Goal: Task Accomplishment & Management: Manage account settings

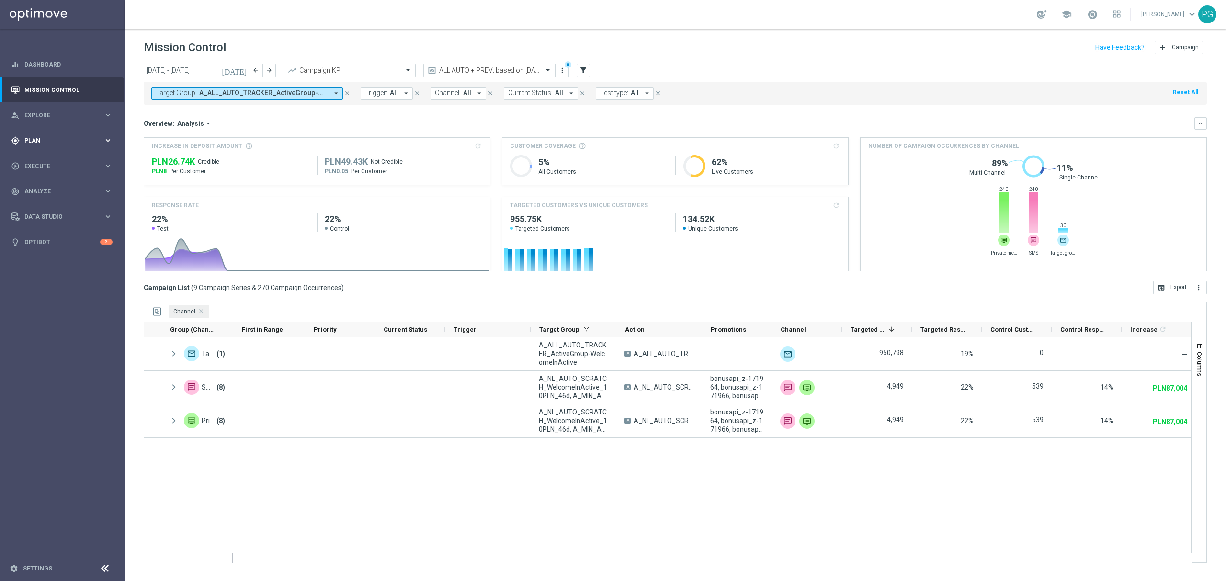
click at [76, 135] on div "gps_fixed Plan keyboard_arrow_right" at bounding box center [62, 140] width 124 height 25
click at [46, 164] on link "Target Groups" at bounding box center [62, 161] width 75 height 8
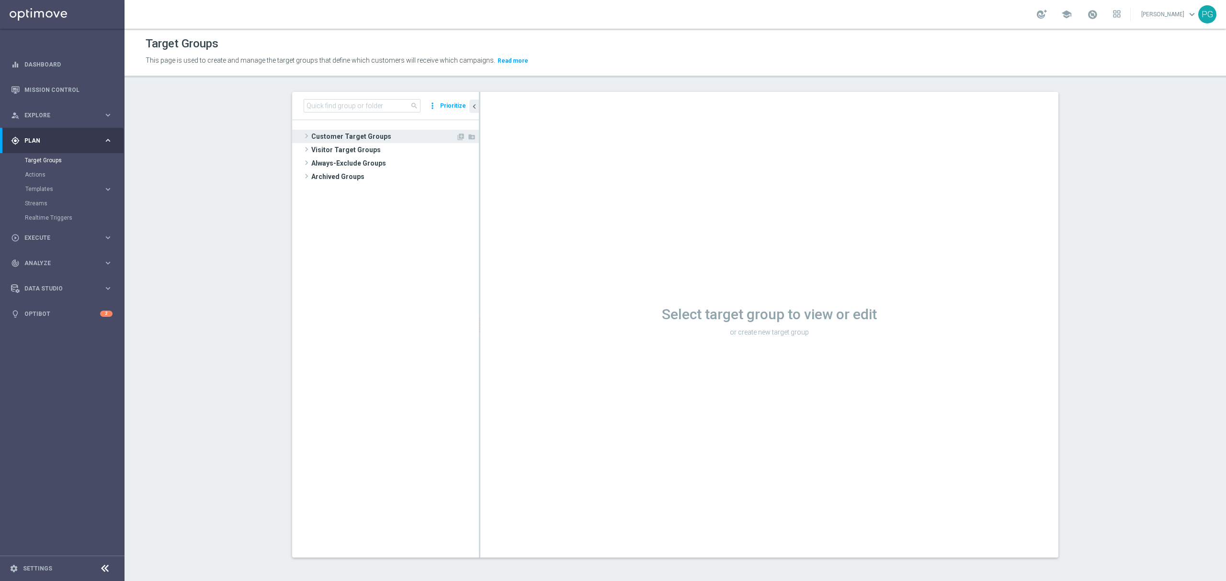
click at [352, 137] on span "Customer Target Groups" at bounding box center [383, 136] width 145 height 13
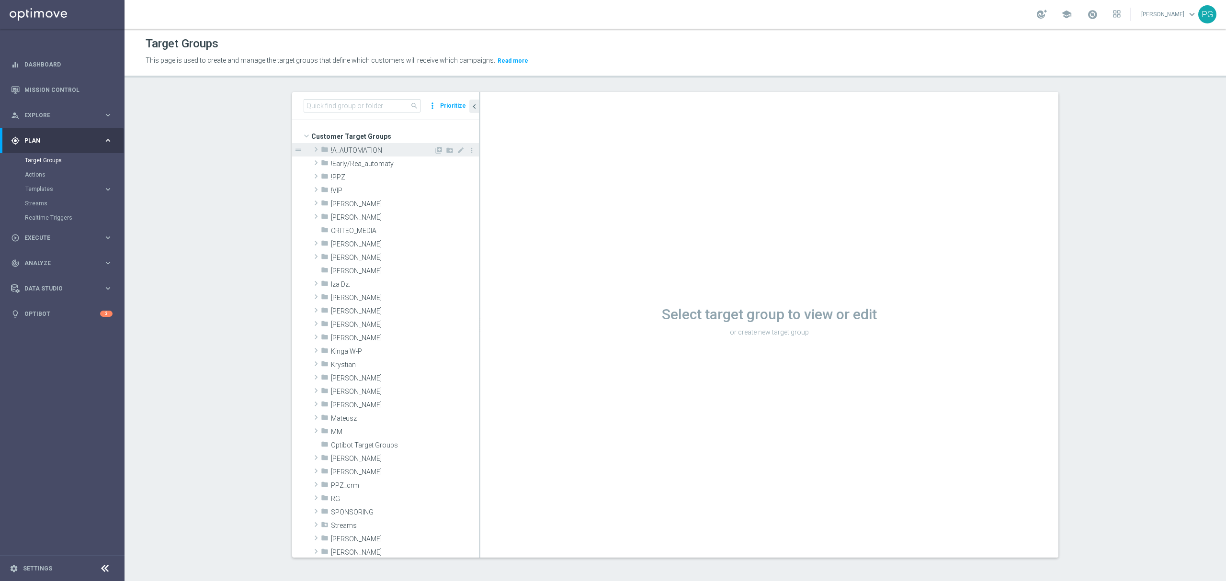
click at [351, 147] on span "!A_AUTOMATION" at bounding box center [382, 151] width 103 height 8
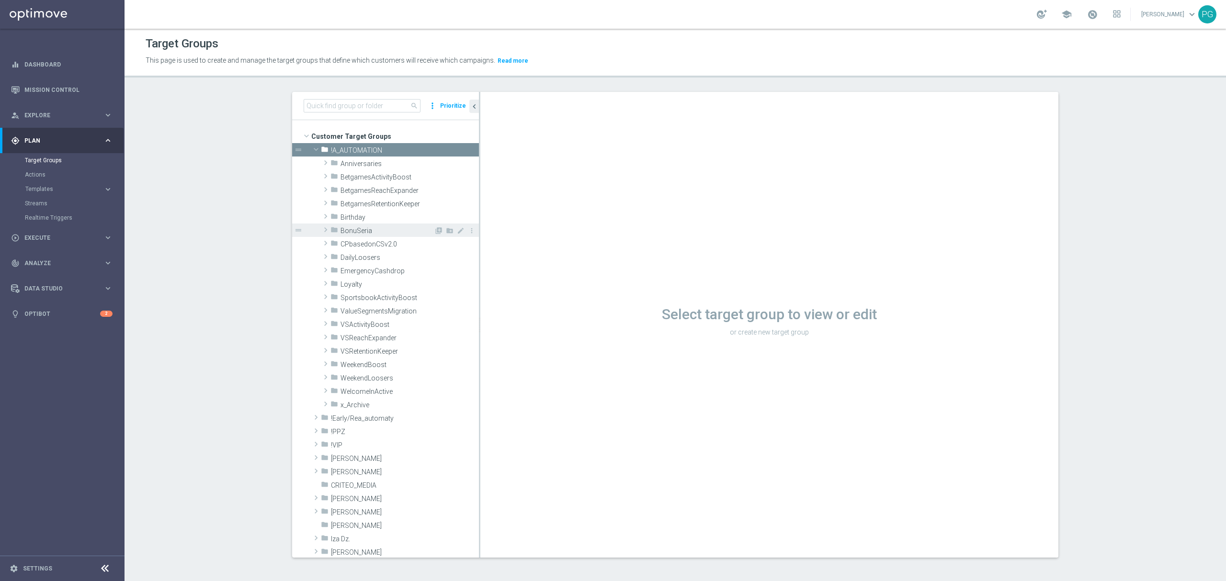
click at [357, 236] on div "folder [GEOGRAPHIC_DATA]" at bounding box center [381, 230] width 103 height 13
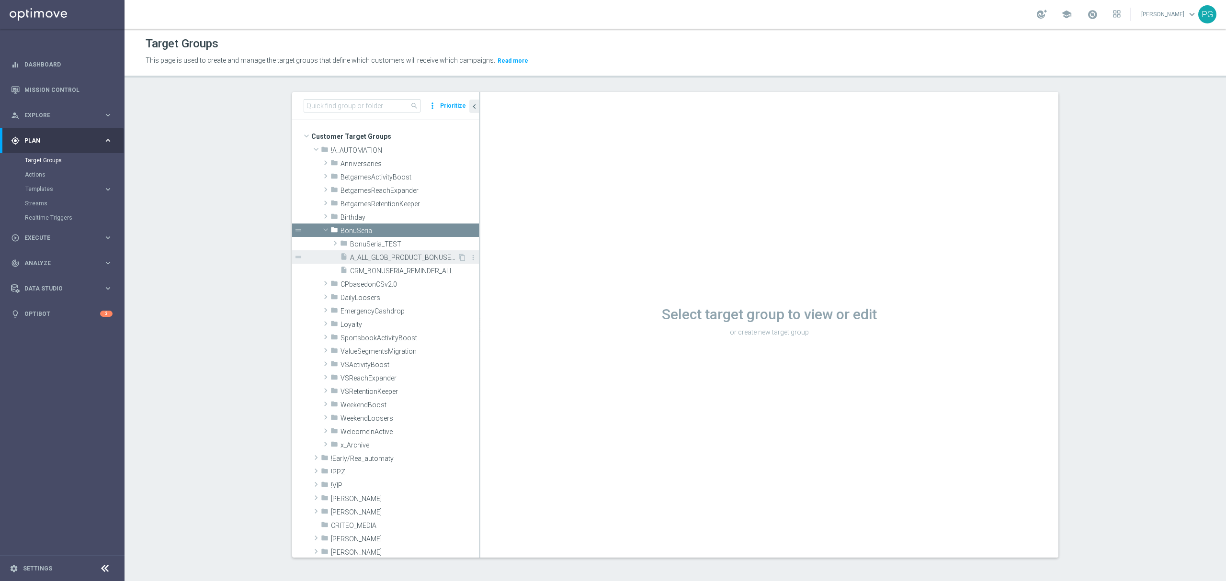
click at [391, 261] on span "A_ALL_GLOB_PRODUCT_BONUSERIA_REMINDER_ALL" at bounding box center [403, 258] width 107 height 8
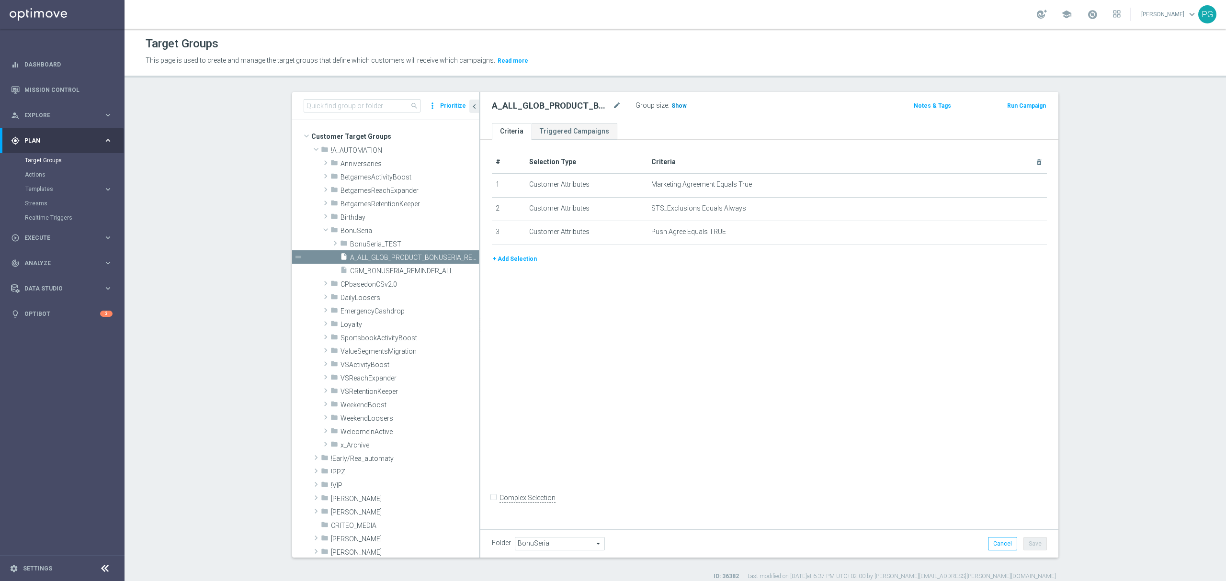
click at [680, 103] on h3 "Show" at bounding box center [678, 106] width 17 height 11
click at [507, 262] on button "+ Add Selection" at bounding box center [515, 259] width 46 height 11
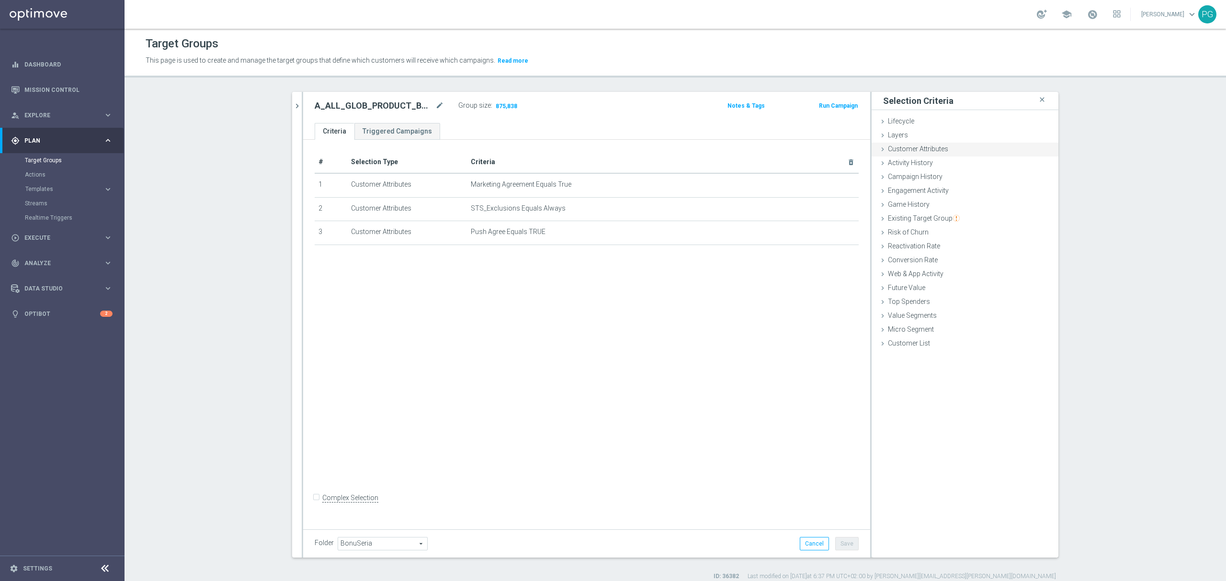
click at [919, 151] on span "Customer Attributes" at bounding box center [918, 149] width 60 height 8
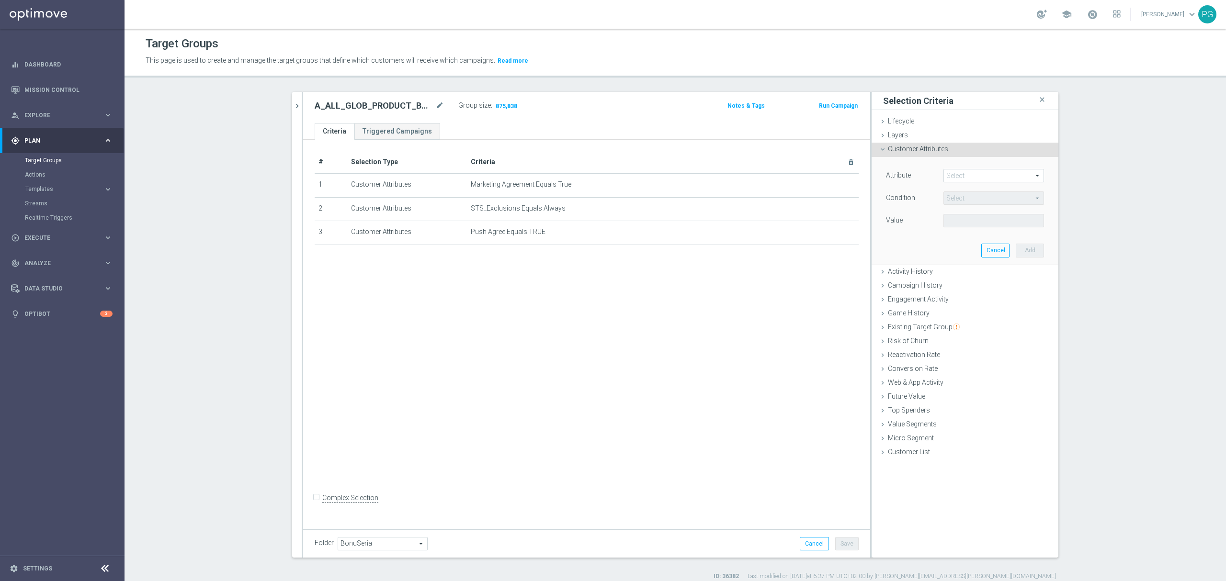
click at [968, 175] on span at bounding box center [994, 176] width 100 height 12
click at [0, 0] on input "search" at bounding box center [0, 0] width 0 height 0
type input "xtre"
click at [973, 190] on span "XtremePushMobilePushOptIn" at bounding box center [993, 190] width 91 height 8
type input "XtremePushMobilePushOptIn"
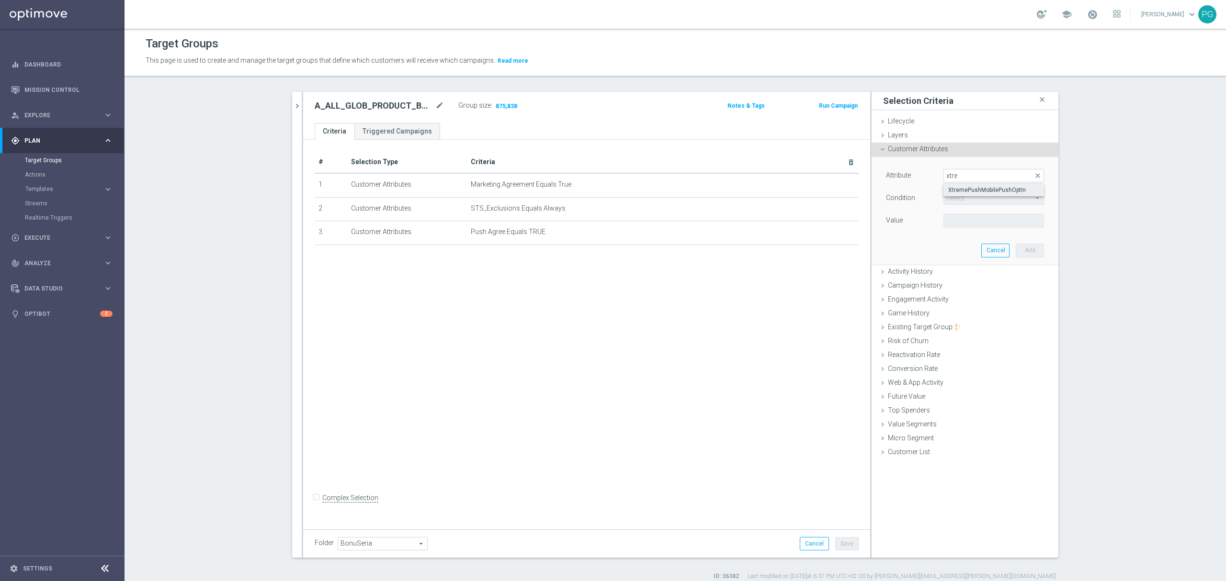
type input "Equals"
click at [944, 222] on span at bounding box center [994, 221] width 100 height 12
click at [964, 244] on label "Yes" at bounding box center [993, 247] width 101 height 12
type input "Yes"
click at [1029, 248] on button "Add" at bounding box center [1030, 250] width 28 height 13
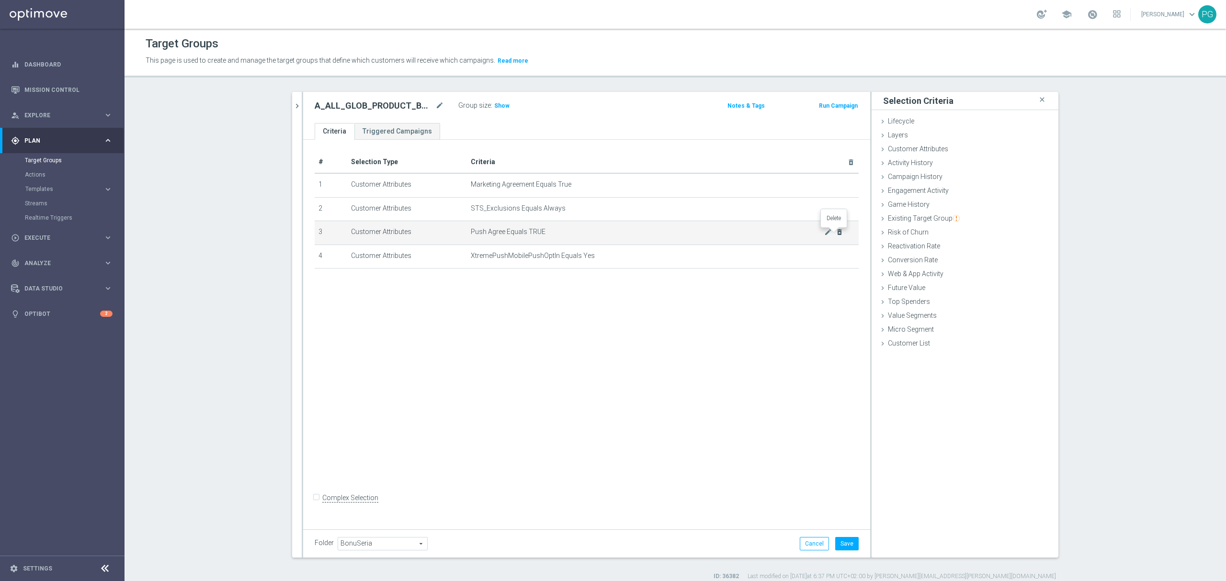
click at [838, 234] on icon "delete_forever" at bounding box center [840, 232] width 8 height 8
click at [495, 104] on span "Show" at bounding box center [501, 105] width 15 height 7
click at [836, 236] on icon "delete_forever" at bounding box center [840, 232] width 8 height 8
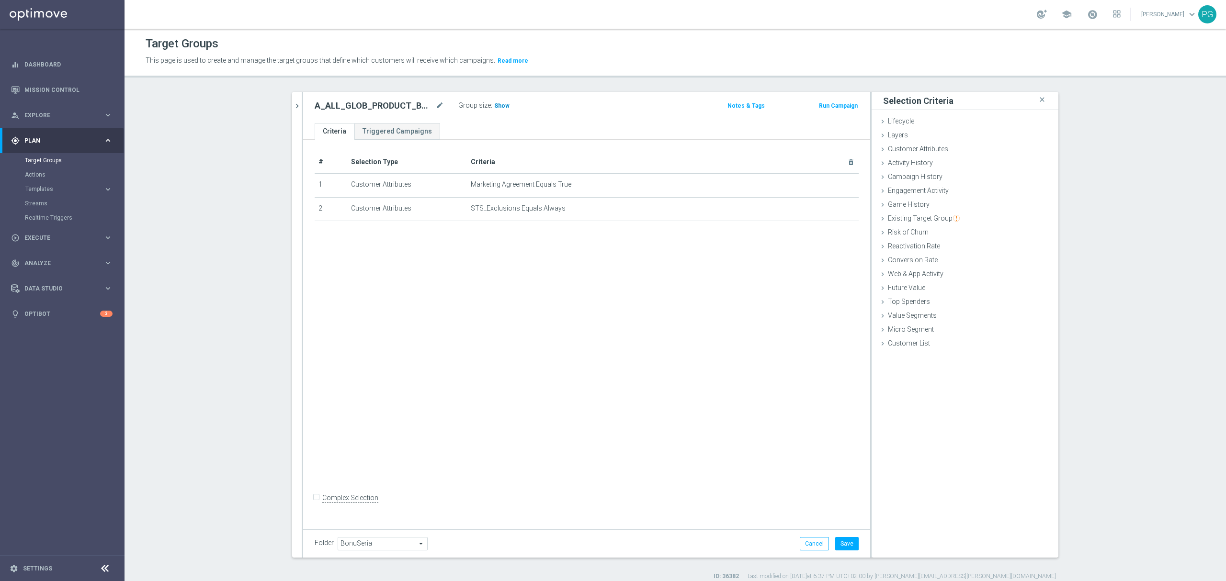
click at [494, 107] on span "Show" at bounding box center [501, 105] width 15 height 7
click at [943, 144] on div "Customer Attributes done selection saved" at bounding box center [965, 150] width 187 height 14
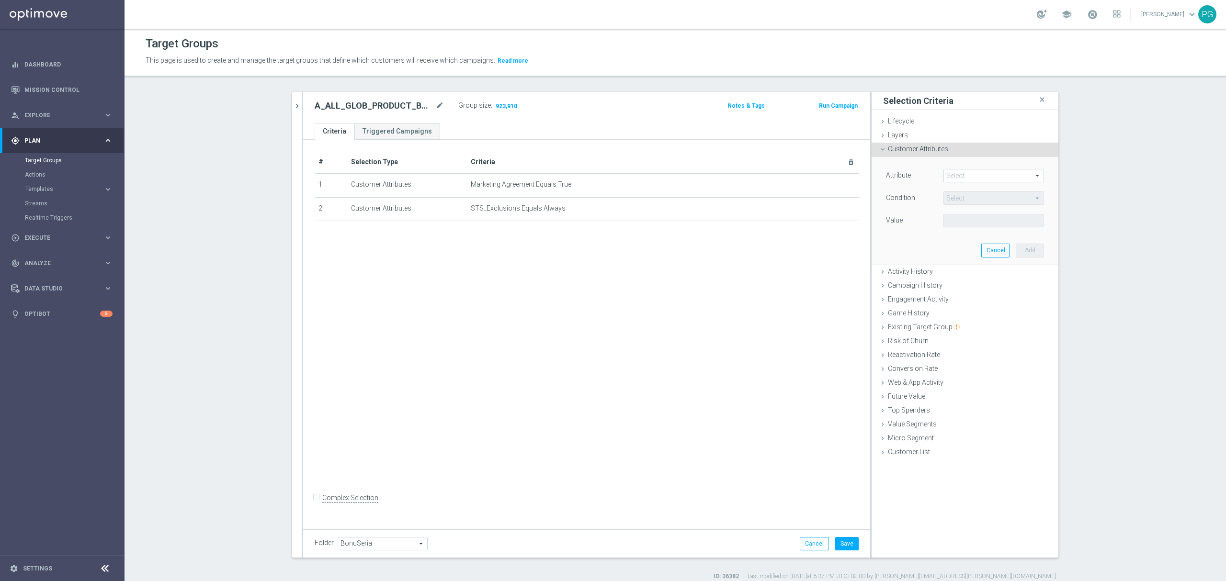
click at [979, 179] on span at bounding box center [994, 176] width 100 height 12
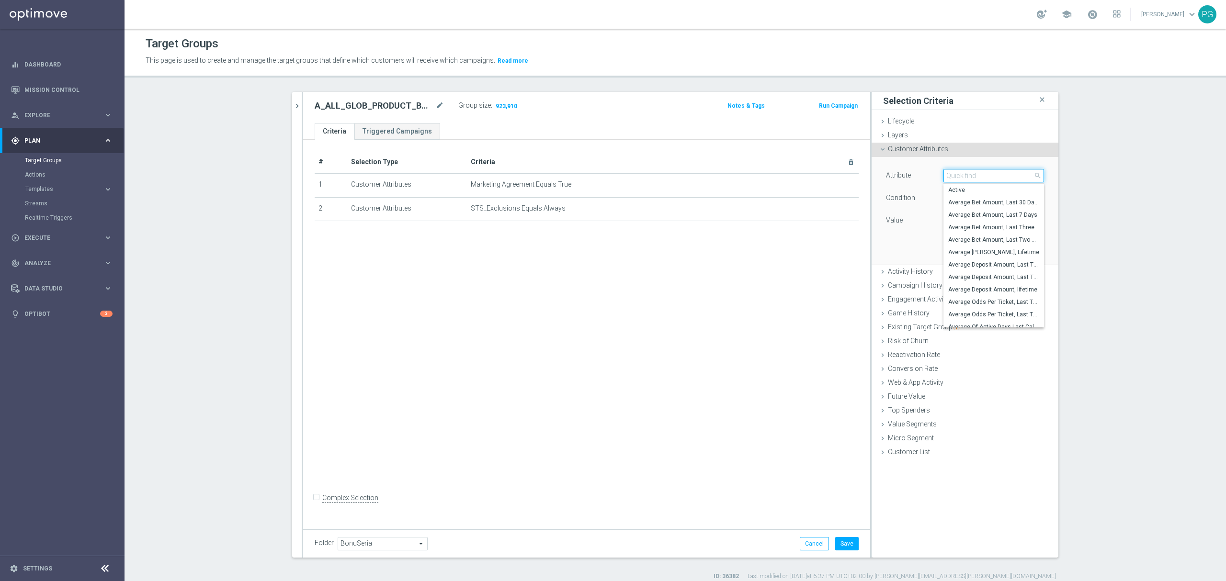
click at [979, 179] on input "search" at bounding box center [993, 175] width 101 height 13
type input "x"
type input "push ag"
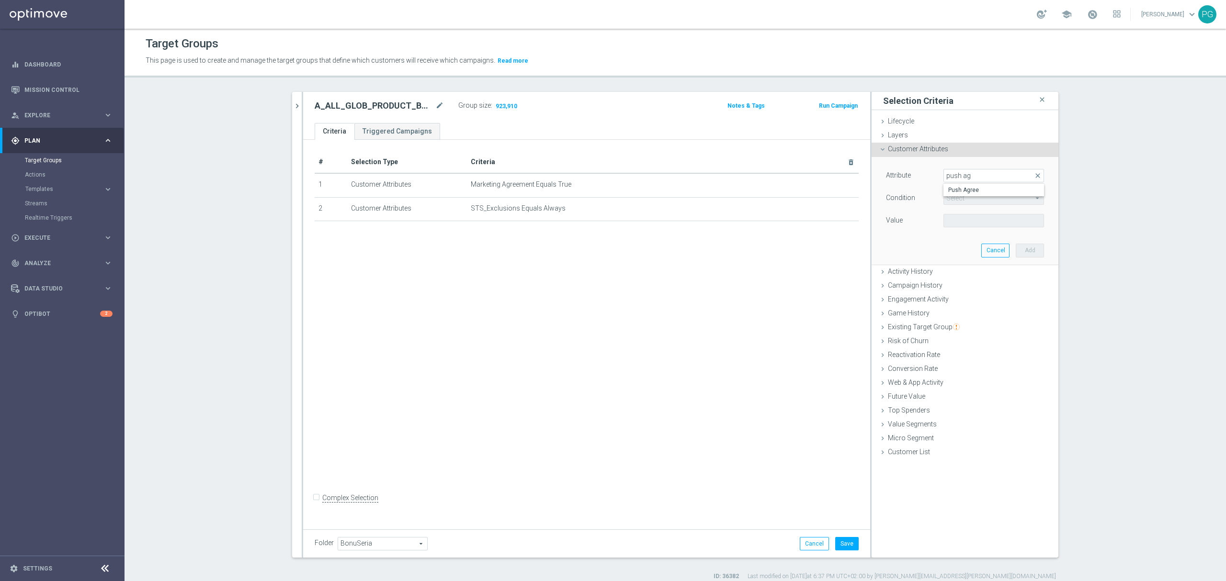
click at [954, 203] on div "Select arrow_drop_down search" at bounding box center [993, 198] width 115 height 13
click at [957, 177] on span at bounding box center [994, 176] width 100 height 12
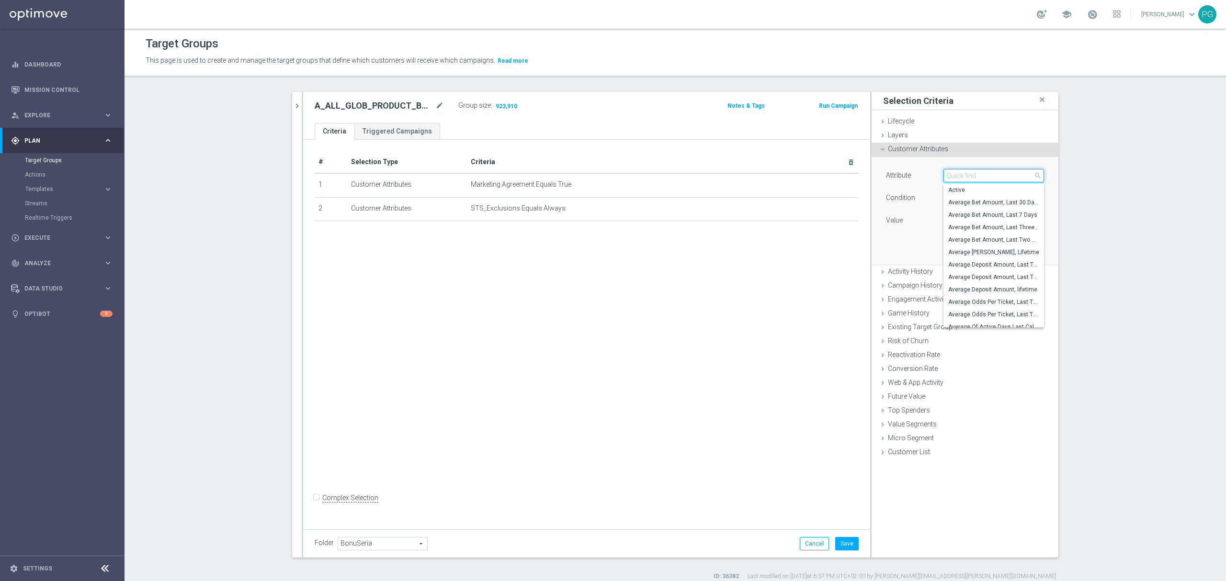
click at [954, 181] on input "search" at bounding box center [993, 175] width 101 height 13
type input "push"
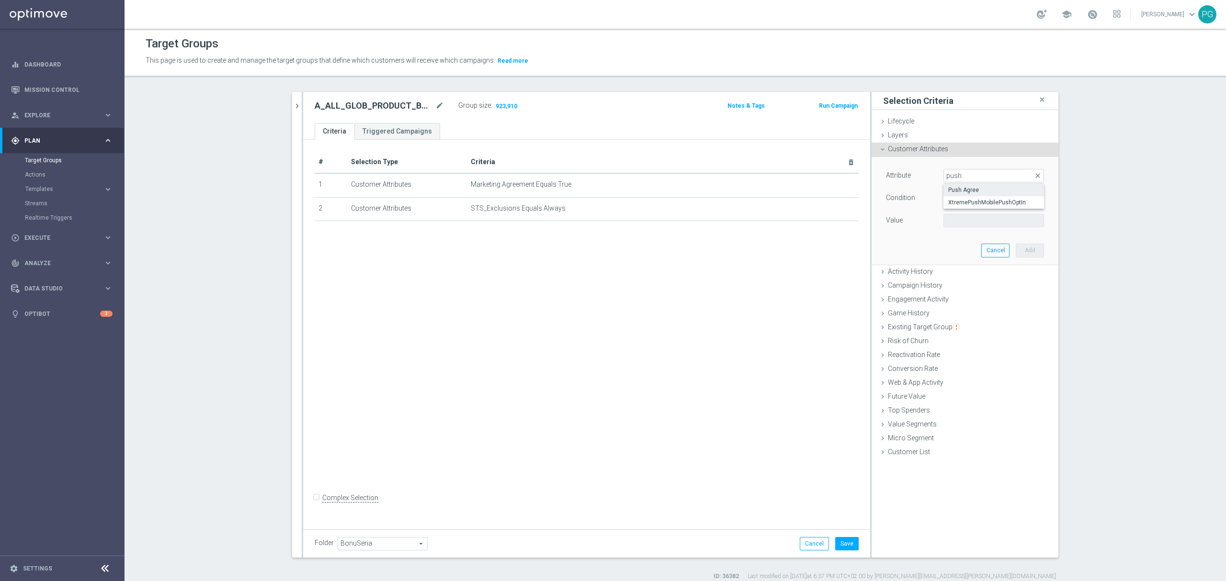
click at [953, 190] on span "Push Agree" at bounding box center [993, 190] width 91 height 8
type input "Push Agree"
type input "Equals"
click at [960, 219] on span at bounding box center [994, 221] width 100 height 12
click at [966, 247] on span "TRUE" at bounding box center [993, 248] width 91 height 8
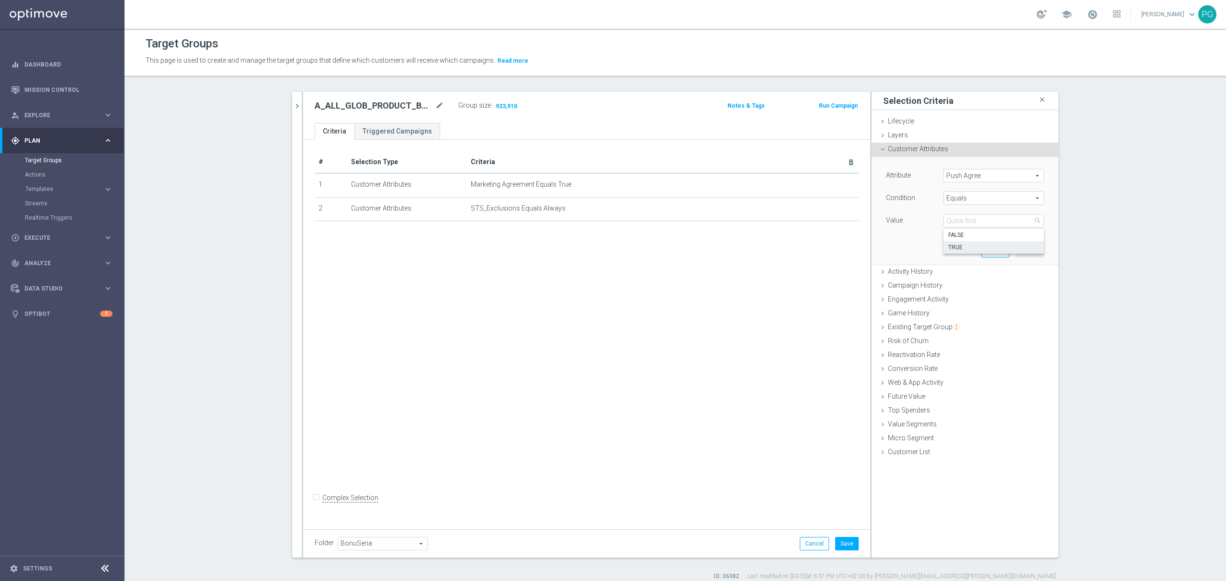
type input "TRUE"
click at [1025, 252] on button "Add" at bounding box center [1030, 250] width 28 height 13
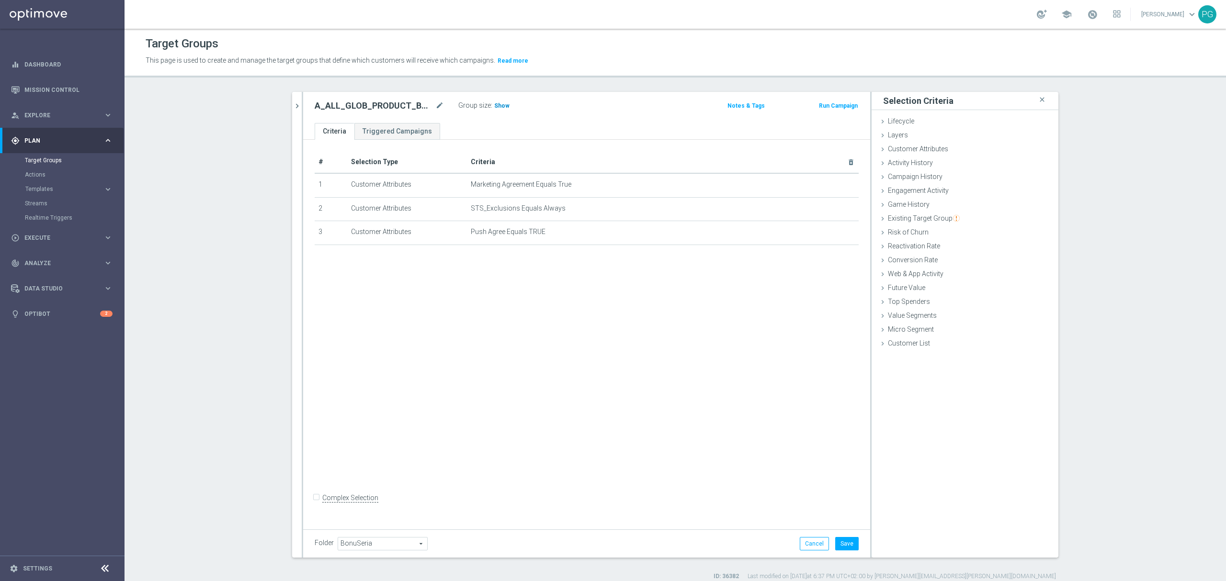
click at [500, 106] on span "Show" at bounding box center [501, 105] width 15 height 7
click at [924, 150] on span "Customer Attributes" at bounding box center [918, 149] width 60 height 8
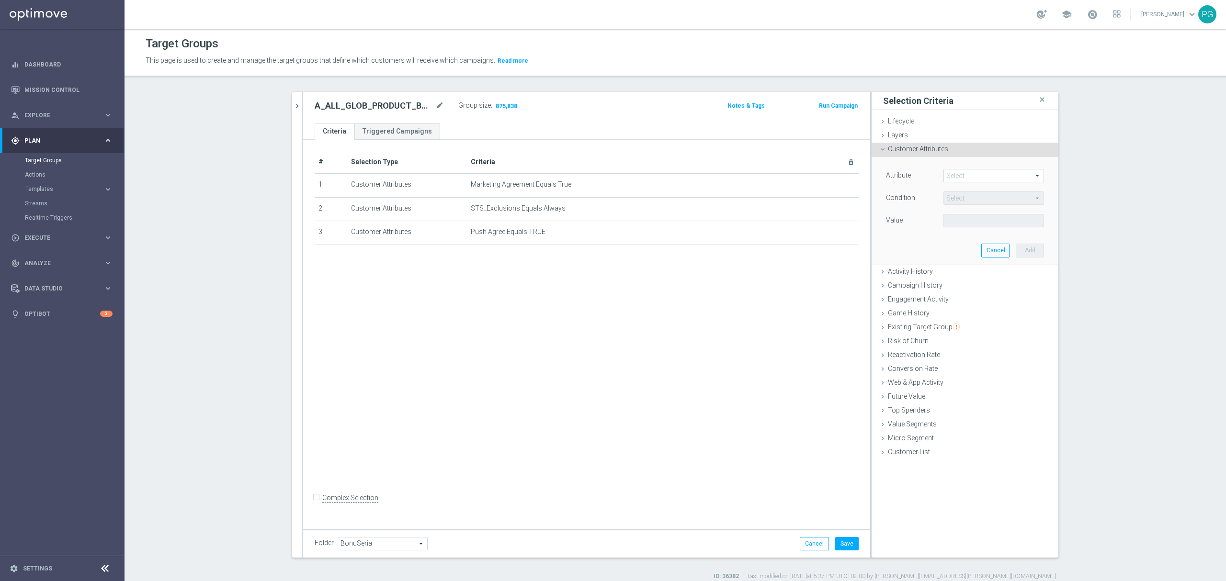
click at [970, 175] on span at bounding box center [994, 176] width 100 height 12
click at [0, 0] on input "search" at bounding box center [0, 0] width 0 height 0
type input "xtre"
click at [964, 190] on span "XtremePushMobilePushOptIn" at bounding box center [993, 190] width 91 height 8
type input "XtremePushMobilePushOptIn"
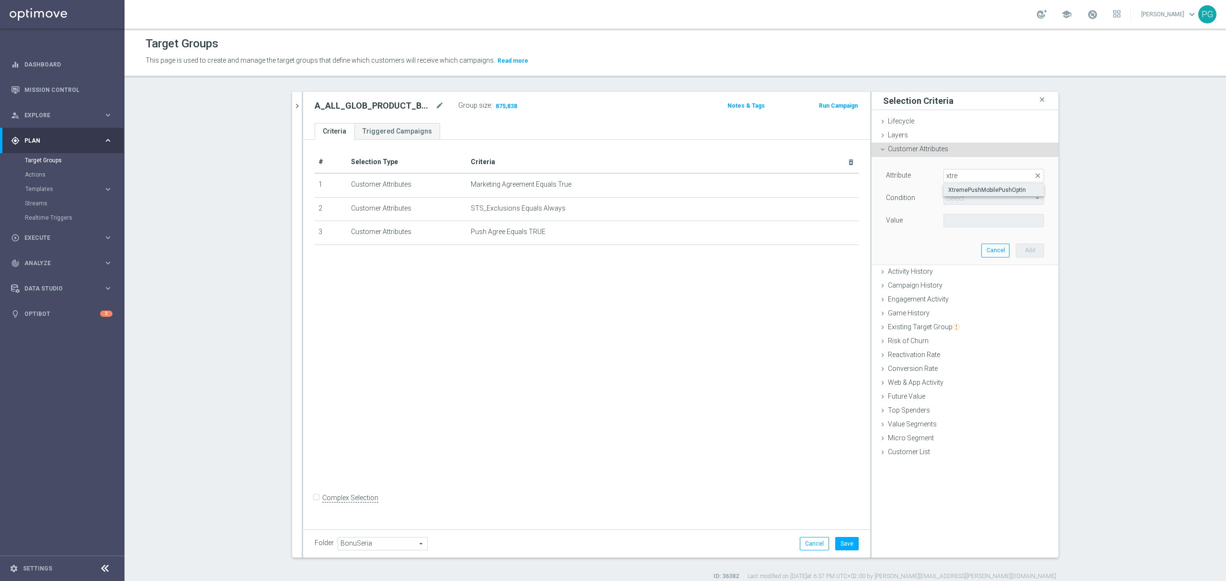
type input "Equals"
click at [956, 221] on span at bounding box center [994, 221] width 100 height 12
click at [958, 248] on span "Yes" at bounding box center [993, 248] width 91 height 8
type input "Yes"
click at [1021, 248] on button "Add" at bounding box center [1030, 250] width 28 height 13
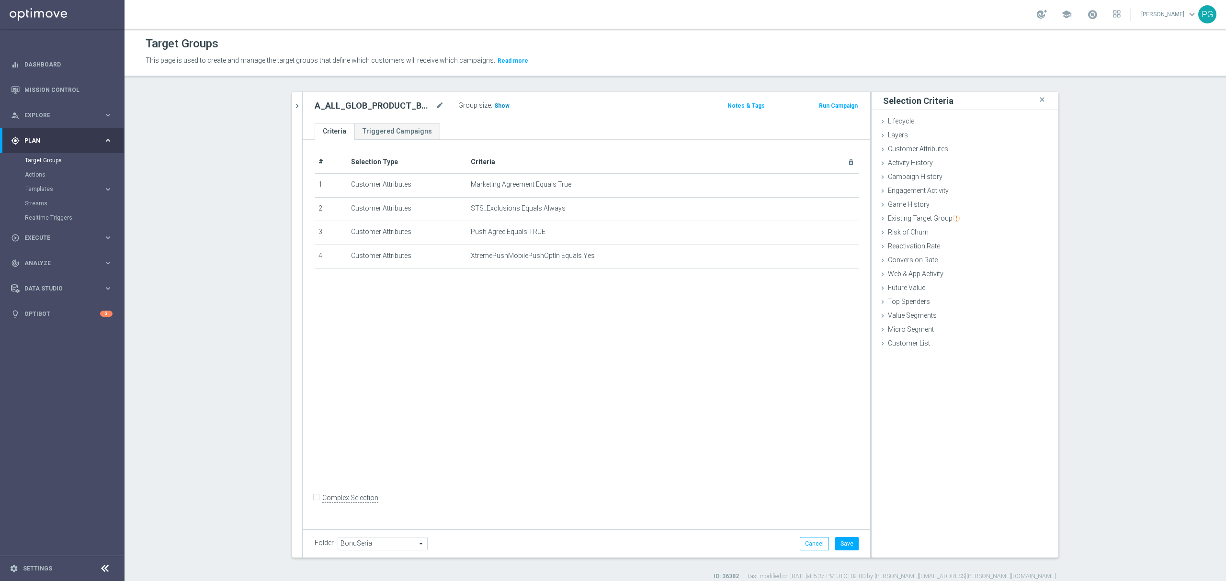
click at [494, 104] on span "Show" at bounding box center [501, 105] width 15 height 7
click at [805, 537] on button "Cancel" at bounding box center [814, 543] width 29 height 13
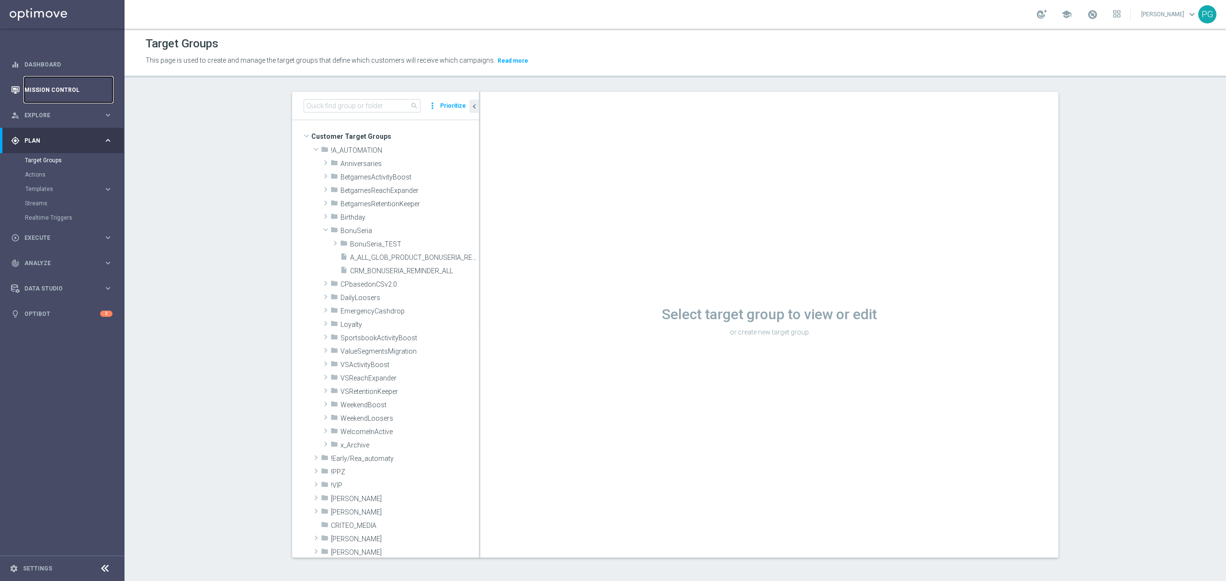
click at [50, 87] on link "Mission Control" at bounding box center [68, 89] width 88 height 25
